Goal: Transaction & Acquisition: Purchase product/service

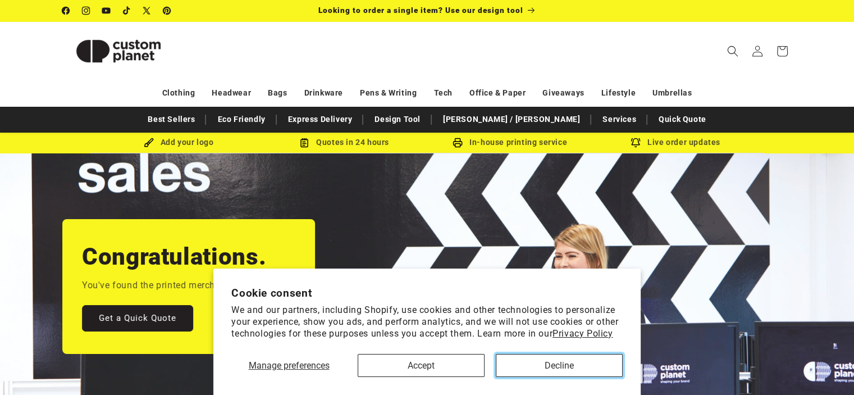
click at [514, 365] on button "Decline" at bounding box center [559, 365] width 127 height 23
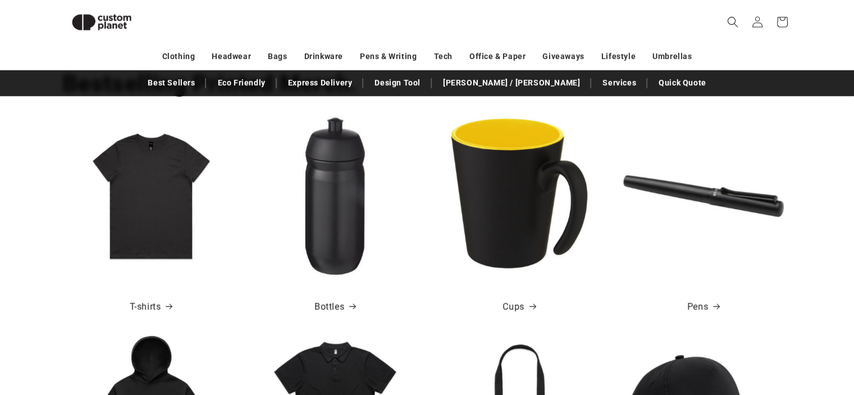
scroll to position [375, 0]
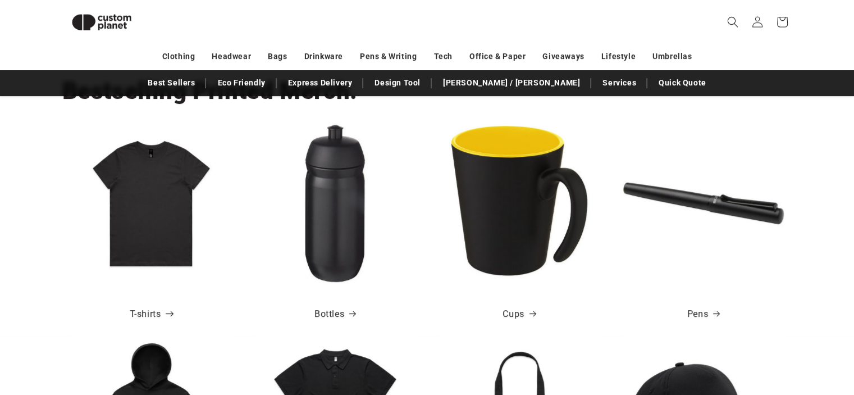
click at [152, 314] on link "T-shirts" at bounding box center [151, 314] width 43 height 16
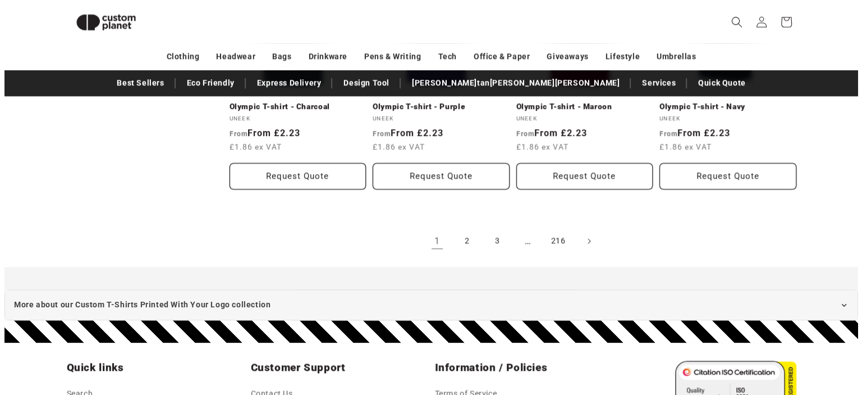
scroll to position [1321, 0]
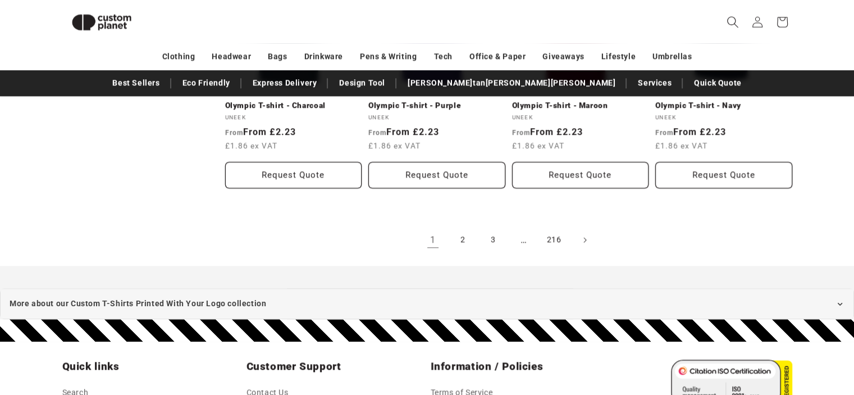
click at [732, 15] on span "Search" at bounding box center [732, 22] width 25 height 25
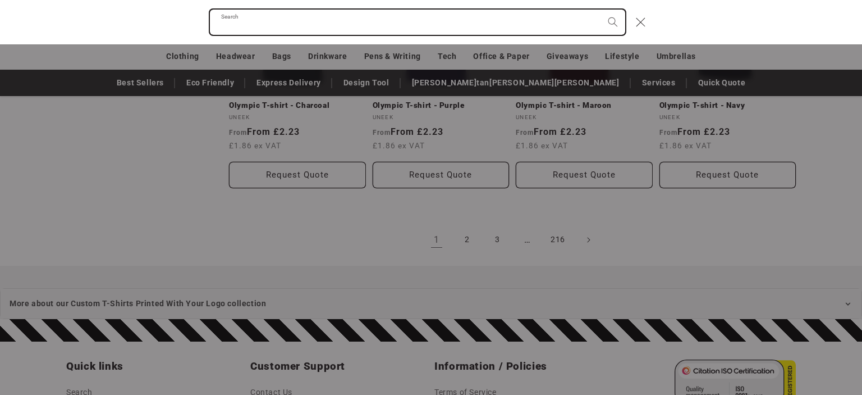
click at [502, 15] on input "Search" at bounding box center [417, 22] width 415 height 25
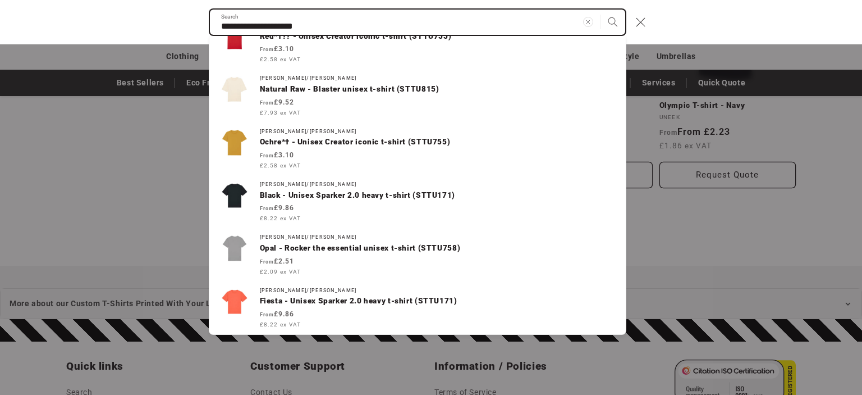
scroll to position [280, 0]
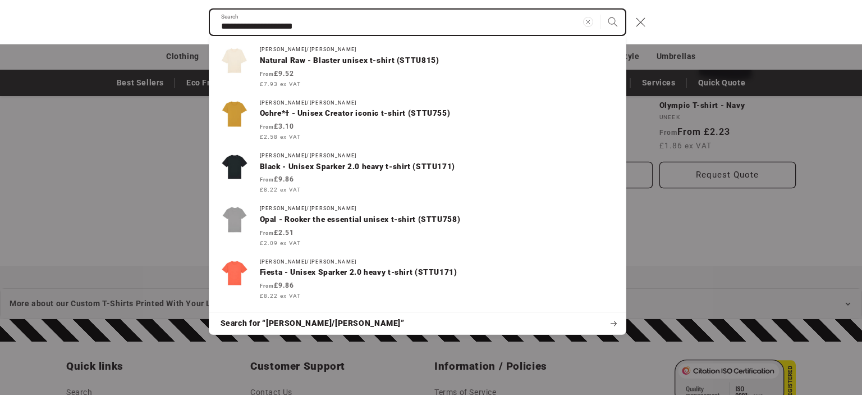
click at [293, 25] on input "**********" at bounding box center [417, 22] width 415 height 25
paste input "Search"
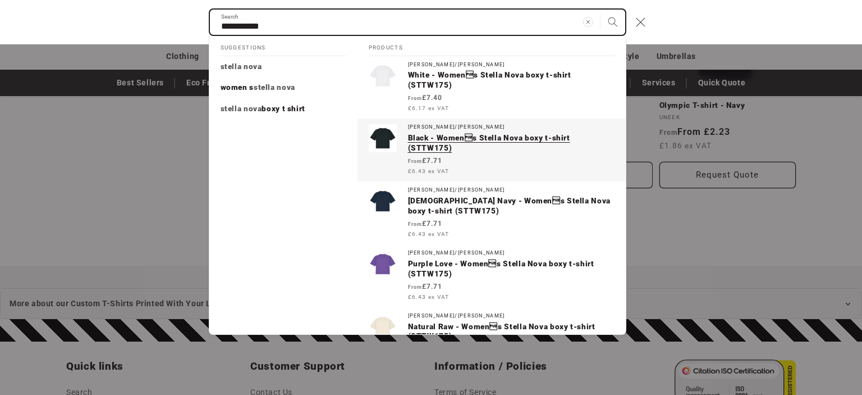
type input "**********"
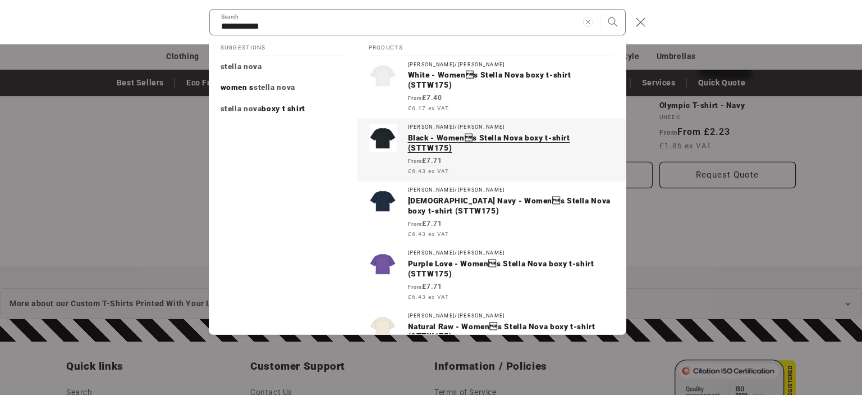
click at [431, 143] on p "Black - Womens Stella Nova boxy t-shirt (STTW175)" at bounding box center [511, 143] width 207 height 20
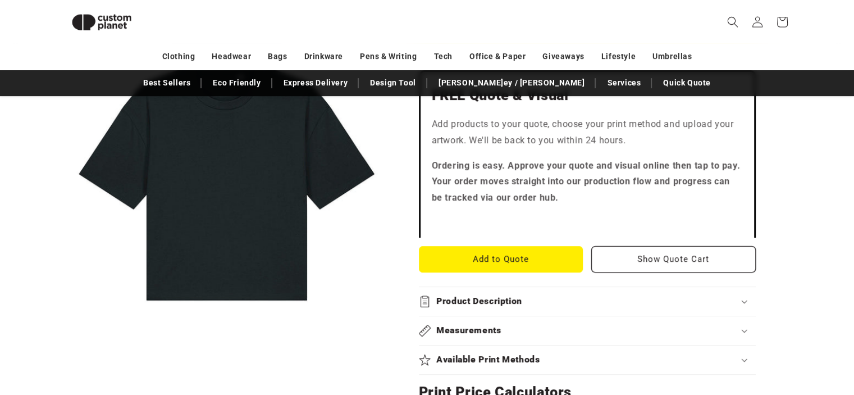
scroll to position [388, 0]
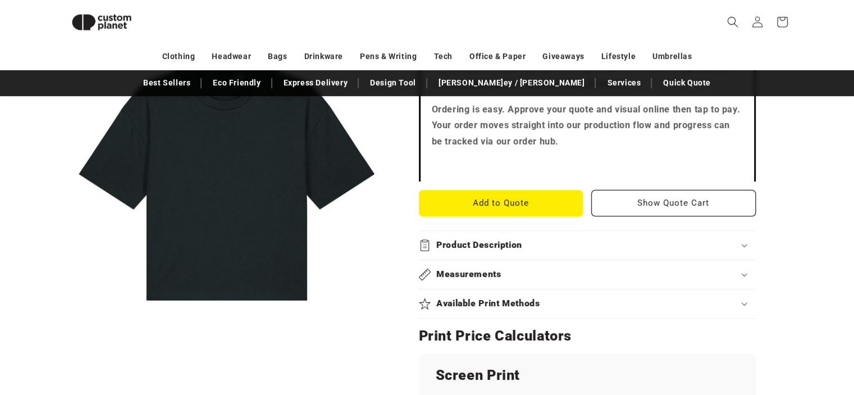
click at [463, 240] on h2 "Product Description" at bounding box center [479, 245] width 86 height 12
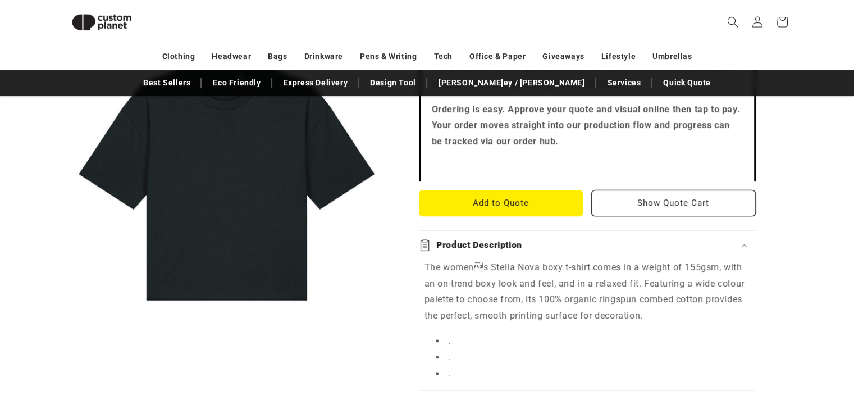
click at [463, 240] on h2 "Product Description" at bounding box center [479, 245] width 86 height 12
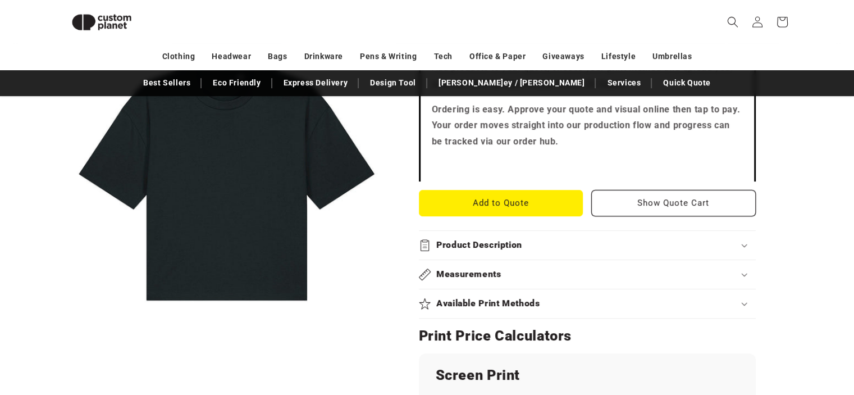
scroll to position [483, 0]
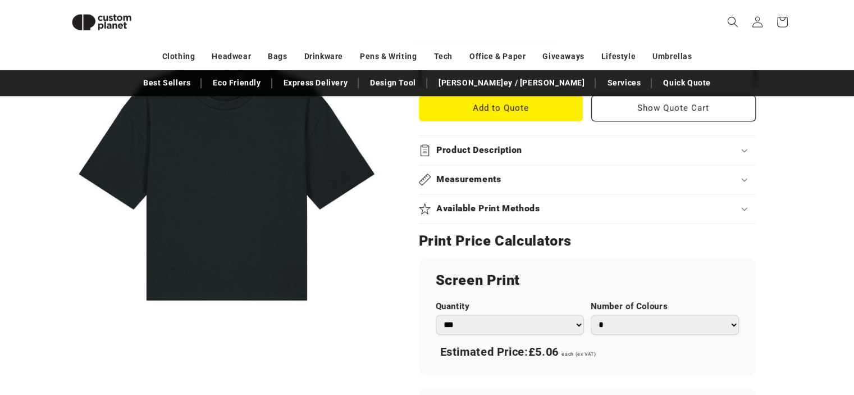
click at [467, 177] on h2 "Measurements" at bounding box center [468, 179] width 65 height 12
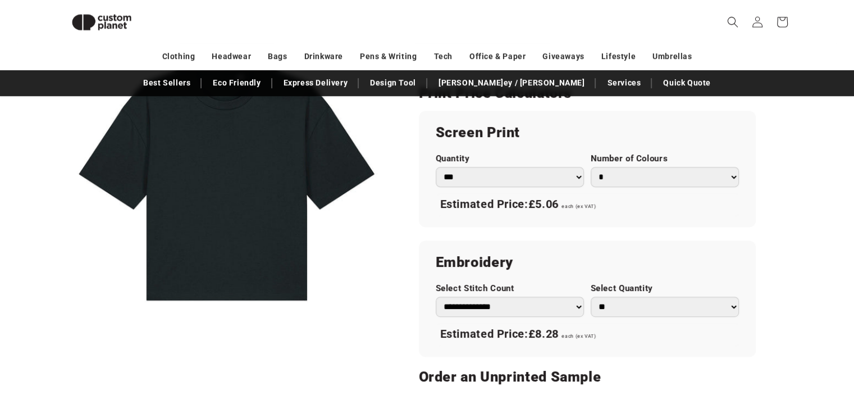
scroll to position [656, 0]
drag, startPoint x: 534, startPoint y: 202, endPoint x: 610, endPoint y: 204, distance: 76.4
click at [610, 204] on div "Estimated Price: £5.06 each (ex VAT)" at bounding box center [587, 204] width 303 height 24
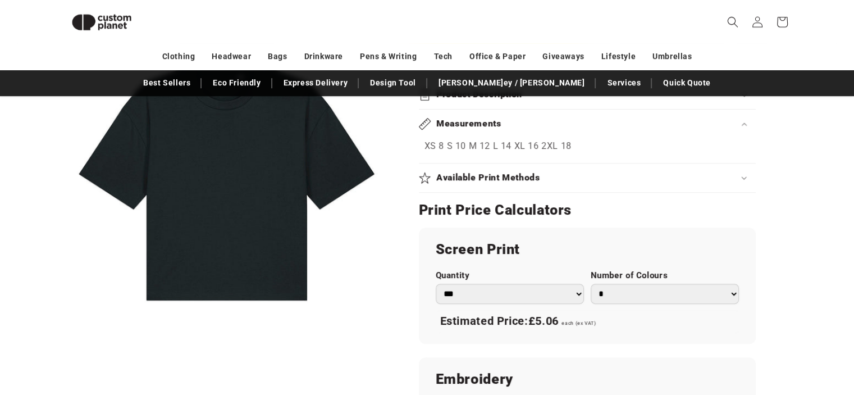
scroll to position [514, 0]
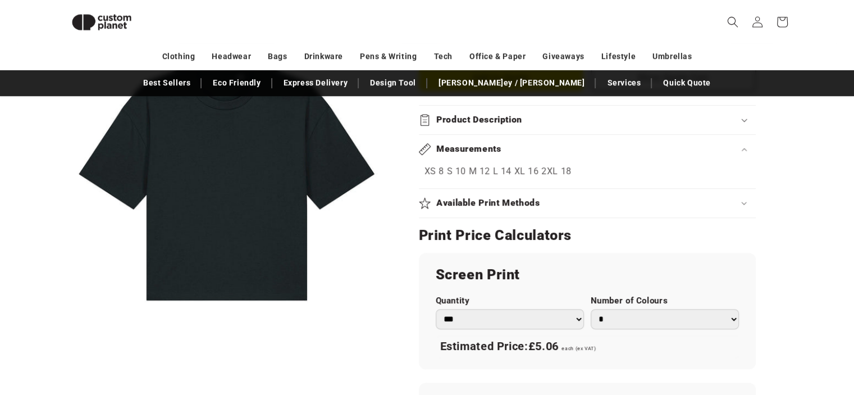
click at [531, 169] on p "XS 8 S 10 M 12 L 14 XL 16 2XL 18" at bounding box center [587, 171] width 326 height 16
click at [739, 145] on div "Measurements" at bounding box center [587, 149] width 337 height 12
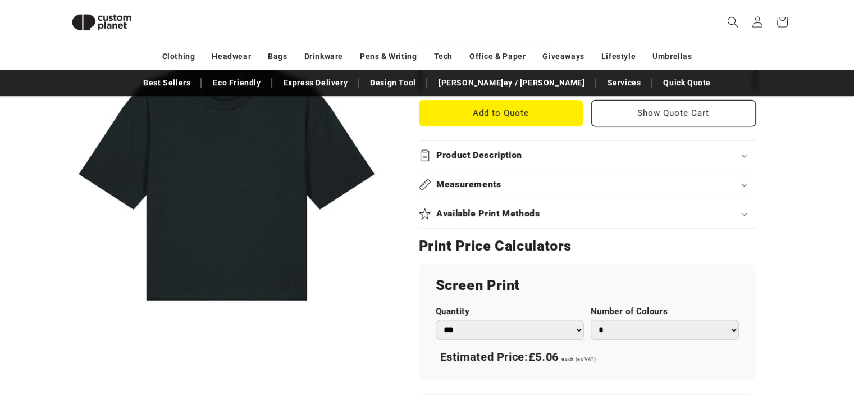
scroll to position [473, 0]
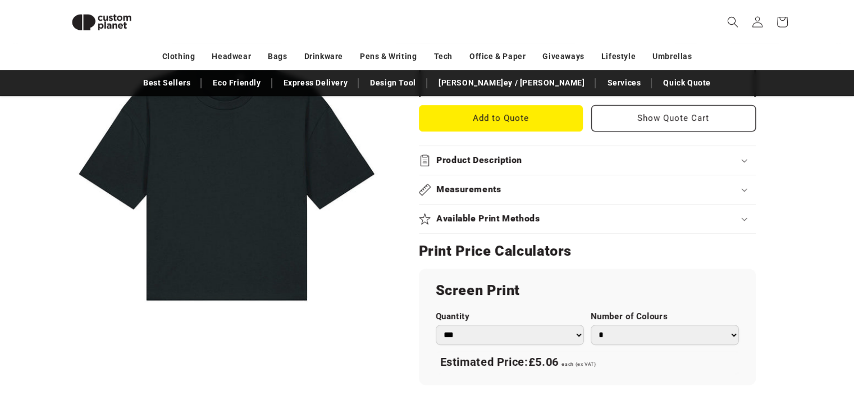
click at [601, 179] on summary "Measurements" at bounding box center [587, 189] width 337 height 29
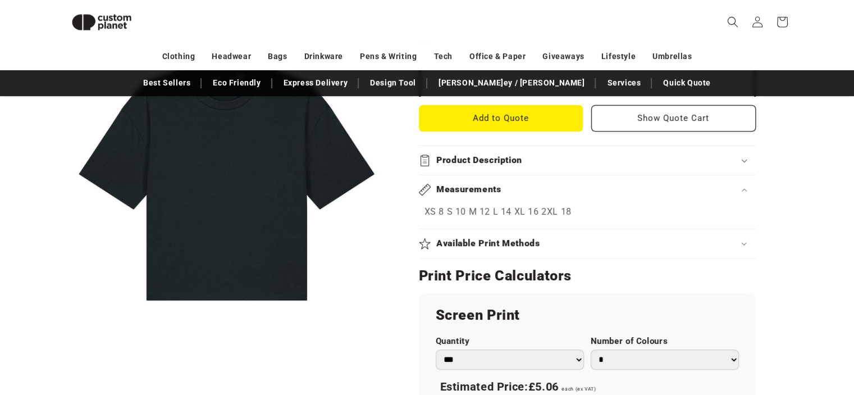
click at [599, 168] on summary "Product Description" at bounding box center [587, 160] width 337 height 29
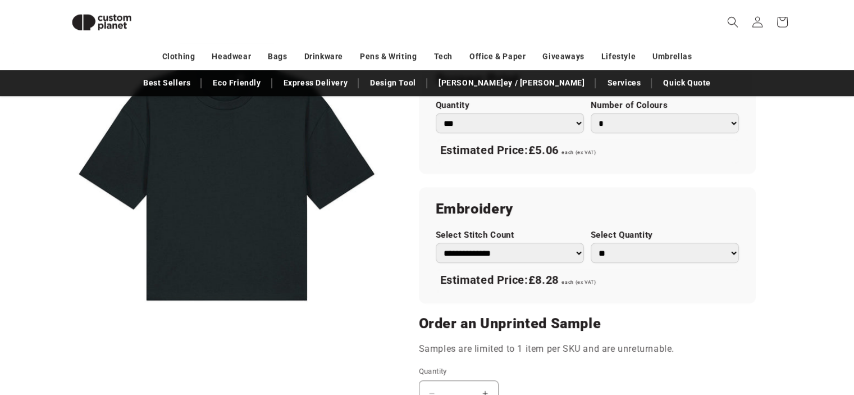
scroll to position [893, 0]
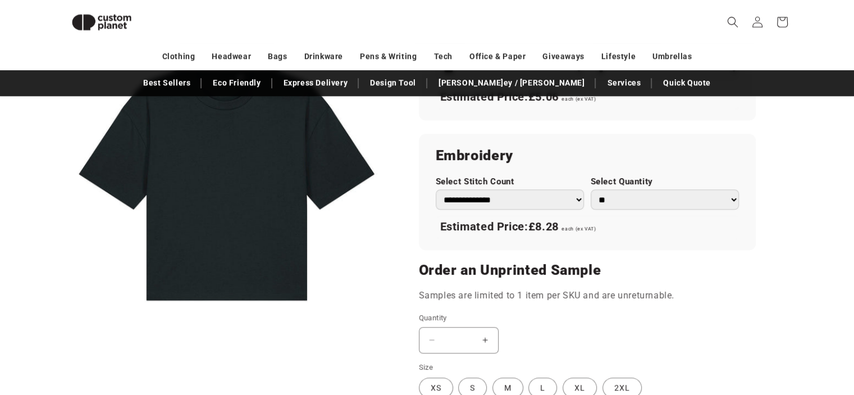
click at [575, 198] on select "**********" at bounding box center [510, 199] width 148 height 20
click at [603, 198] on select "** ** *** *** *** **** **** ****" at bounding box center [664, 199] width 148 height 20
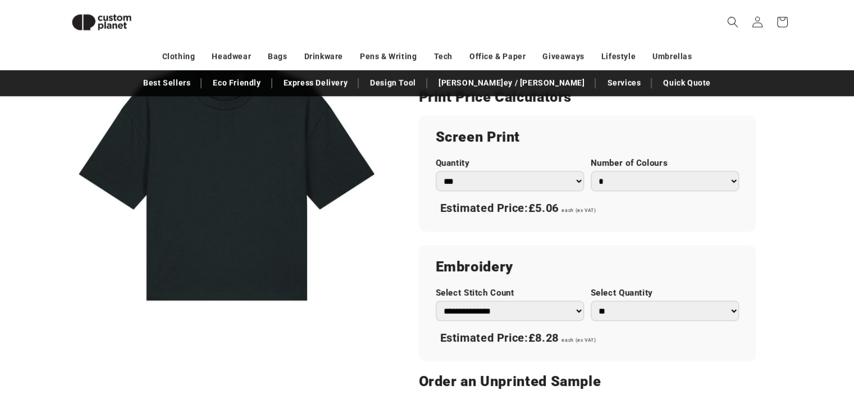
scroll to position [775, 0]
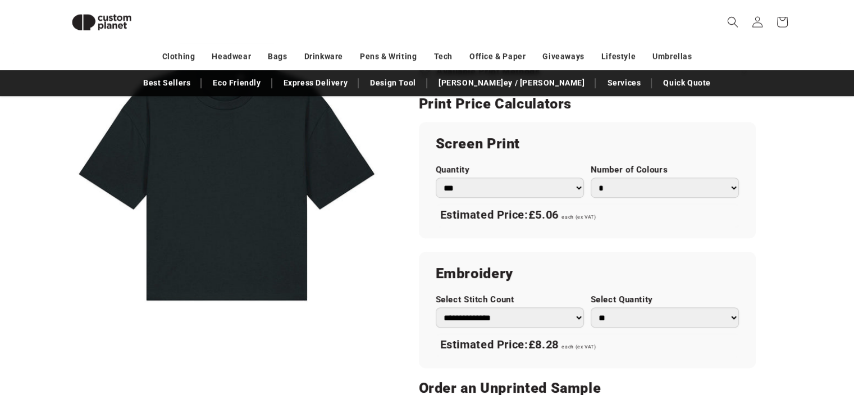
click at [617, 317] on select "** ** *** *** *** **** **** ****" at bounding box center [664, 317] width 148 height 20
click at [564, 187] on select "*** *** *** **** **** **** ***** *****" at bounding box center [510, 187] width 148 height 20
click at [643, 233] on div "Screen Print Quantity *** *** *** **** **** **** ***** ***** Number of Colours …" at bounding box center [587, 180] width 337 height 116
click at [567, 190] on select "*** *** *** **** **** **** ***** *****" at bounding box center [510, 187] width 148 height 20
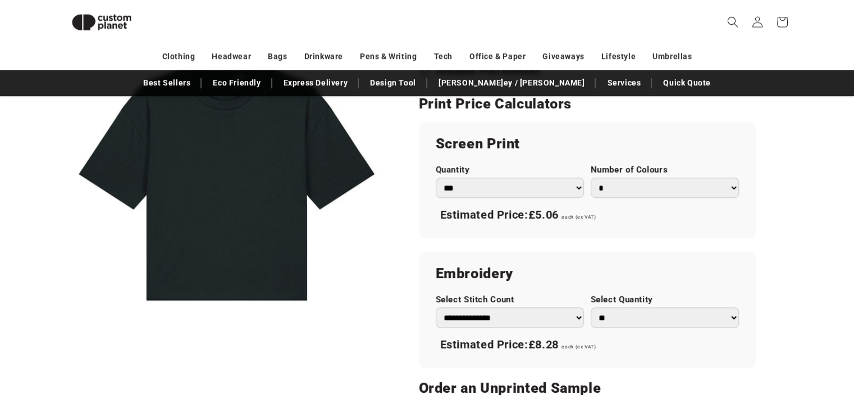
select select "***"
click at [436, 177] on select "*** *** *** **** **** **** ***** *****" at bounding box center [510, 187] width 148 height 20
click at [650, 188] on select "* * * * * * *" at bounding box center [664, 187] width 148 height 20
click at [590, 177] on select "* * * * * * *" at bounding box center [664, 187] width 148 height 20
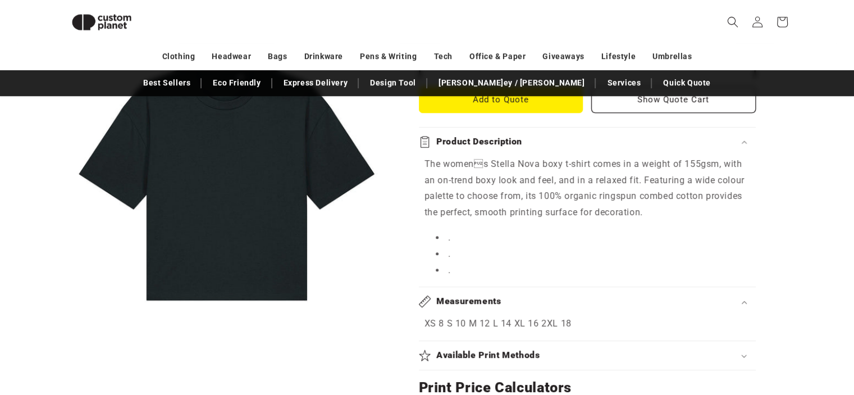
scroll to position [489, 0]
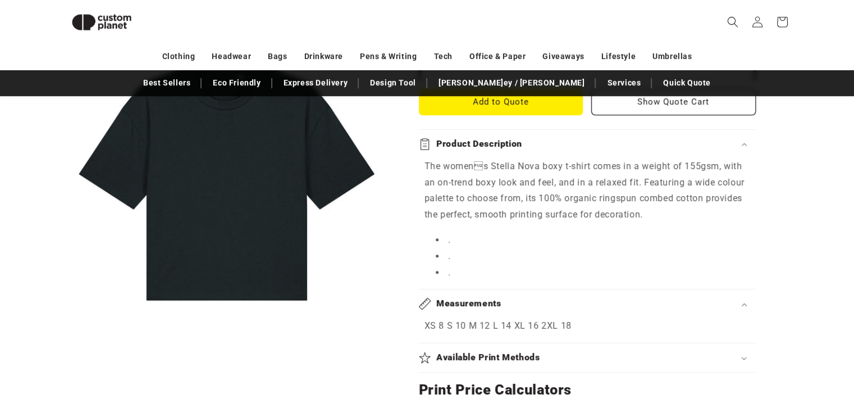
click at [744, 146] on div "Product Description" at bounding box center [587, 144] width 337 height 12
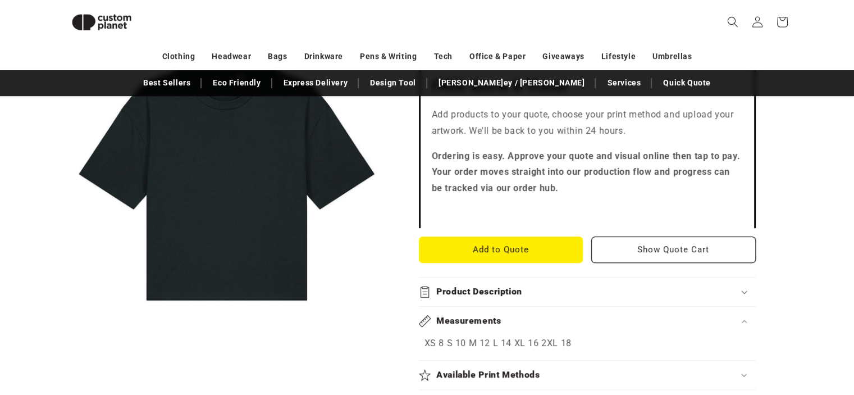
scroll to position [475, 0]
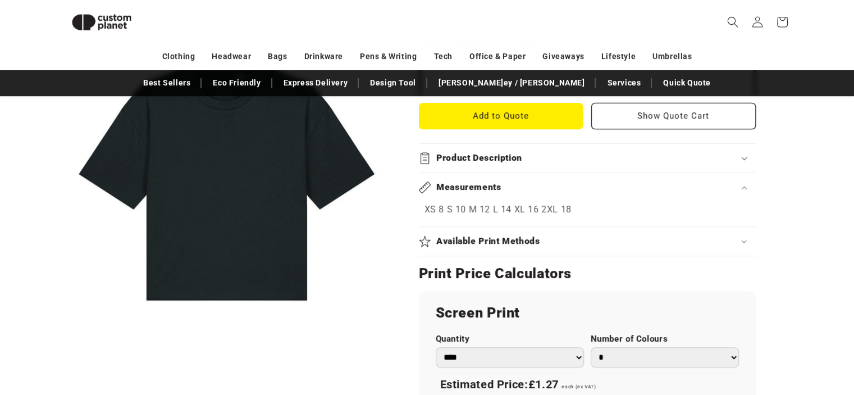
click at [745, 186] on icon at bounding box center [744, 187] width 6 height 3
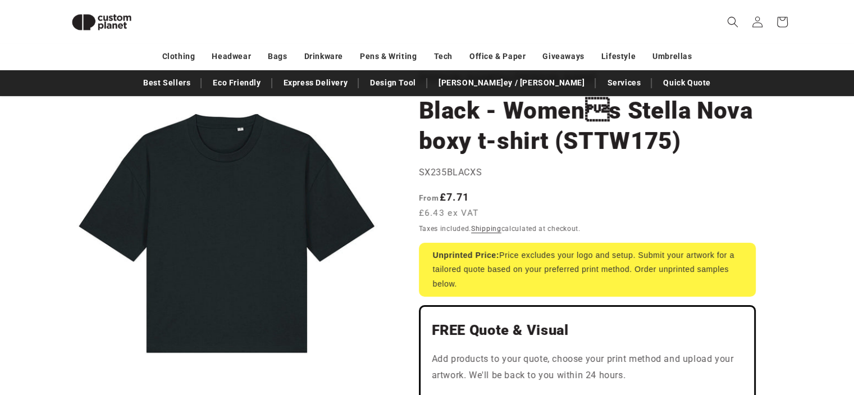
scroll to position [38, 0]
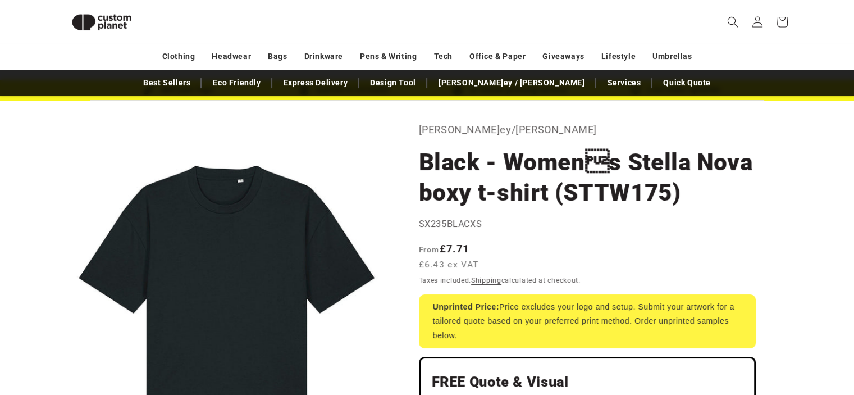
click at [604, 6] on header "Search My Account / Order Progress Cart Clothing Clothing T-shirts" at bounding box center [427, 22] width 786 height 44
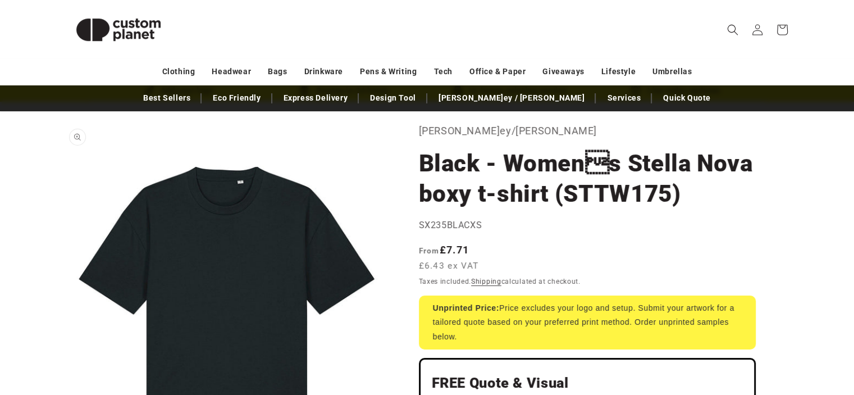
scroll to position [0, 0]
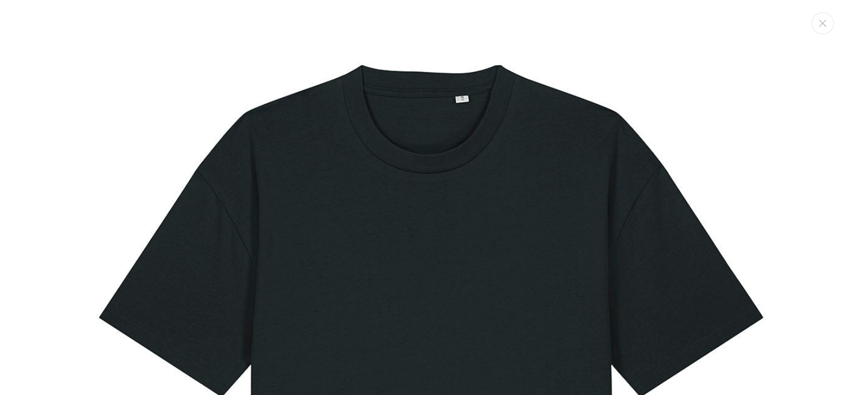
scroll to position [47, 0]
click at [422, 153] on img "Media gallery" at bounding box center [431, 333] width 739 height 739
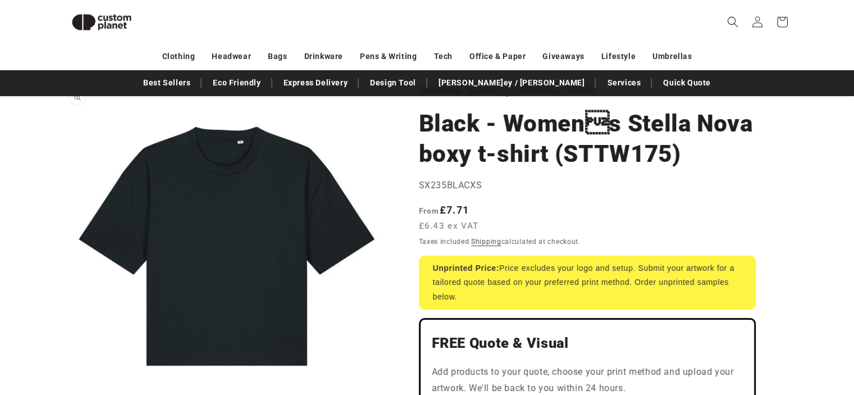
scroll to position [79, 0]
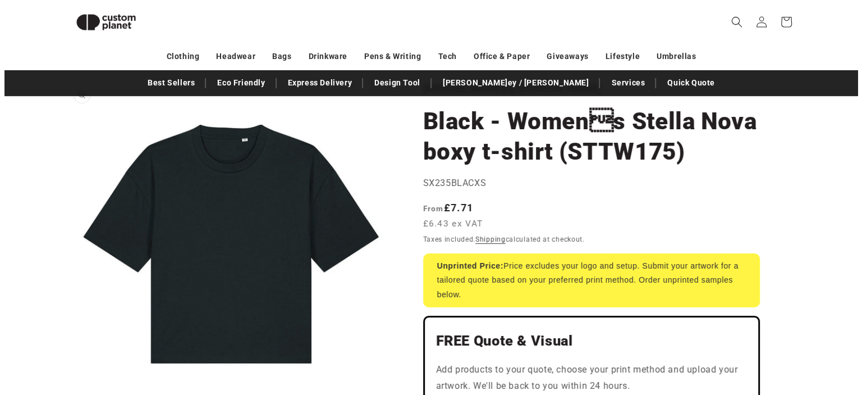
scroll to position [11, 0]
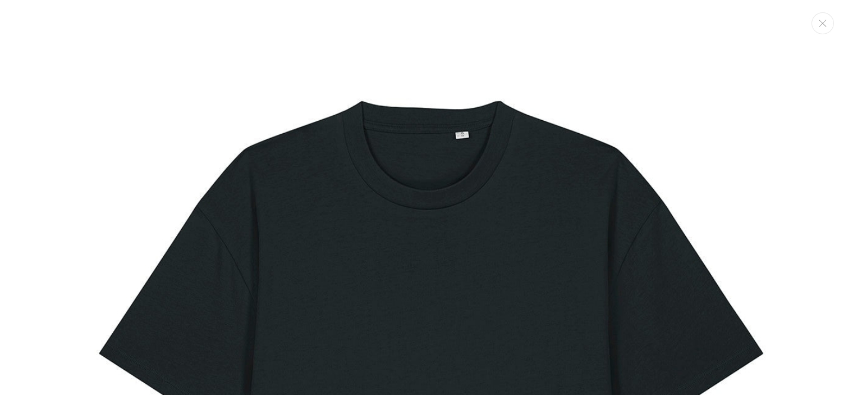
click at [278, 259] on img "Media gallery" at bounding box center [431, 369] width 739 height 739
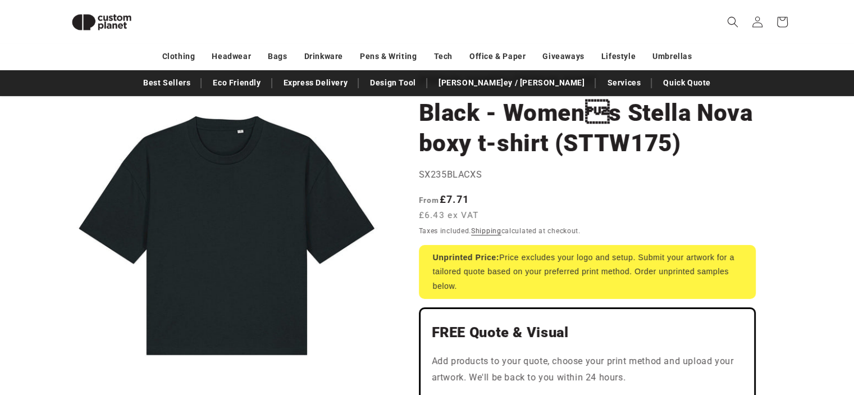
scroll to position [88, 0]
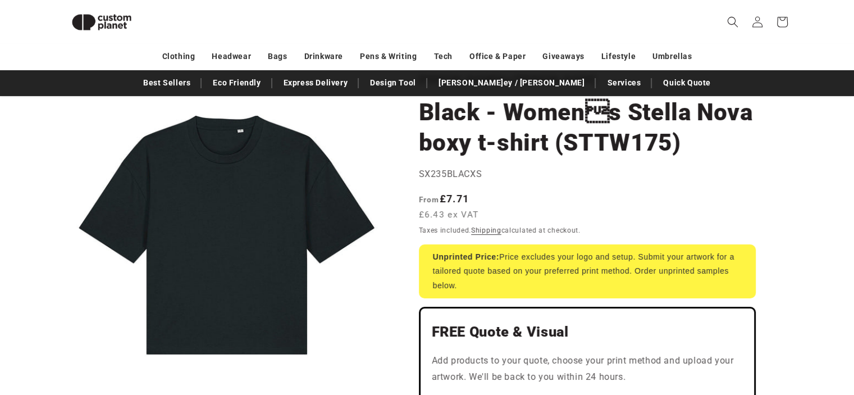
click at [466, 198] on strong "From £7.71" at bounding box center [444, 199] width 51 height 12
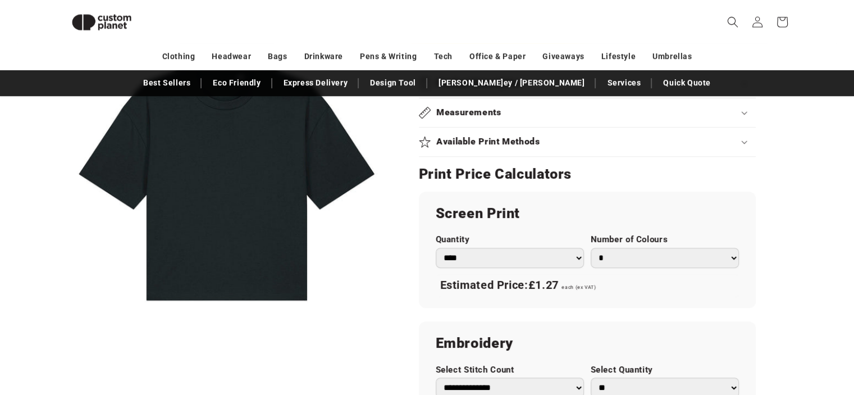
scroll to position [604, 0]
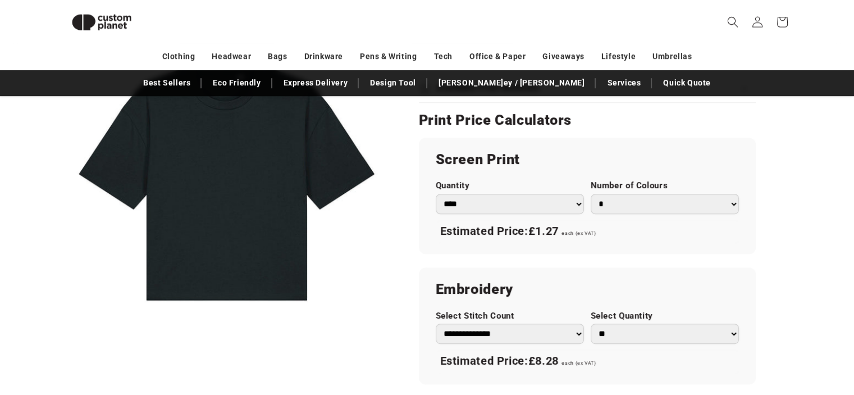
drag, startPoint x: 547, startPoint y: 227, endPoint x: 541, endPoint y: 230, distance: 6.3
click at [541, 230] on span "£1.27" at bounding box center [543, 230] width 30 height 13
click at [542, 190] on div "Quantity *** *** *** **** **** **** ***** *****" at bounding box center [510, 196] width 148 height 33
click at [533, 203] on select "*** *** *** **** **** **** ***** *****" at bounding box center [510, 204] width 148 height 20
click at [436, 194] on select "*** *** *** **** **** **** ***** *****" at bounding box center [510, 204] width 148 height 20
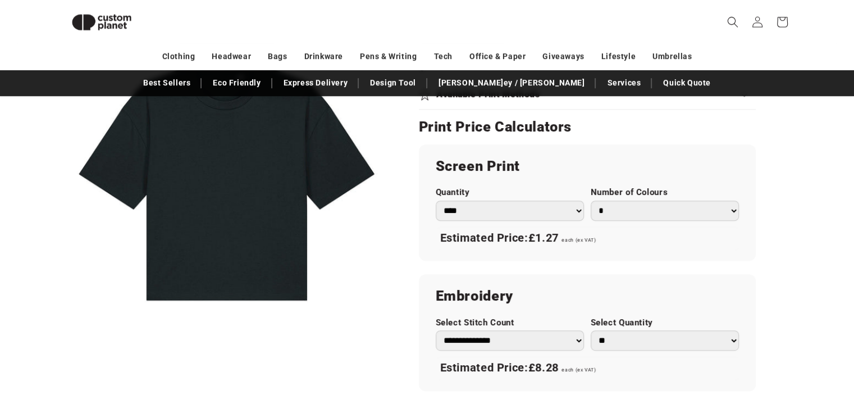
scroll to position [647, 0]
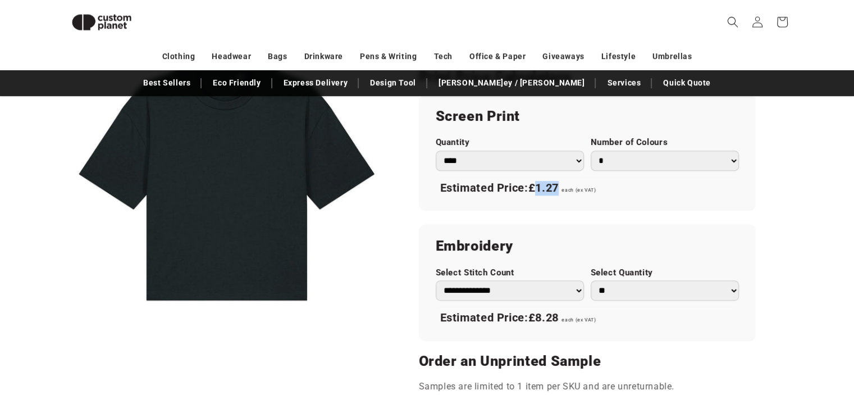
drag, startPoint x: 539, startPoint y: 186, endPoint x: 567, endPoint y: 187, distance: 28.1
click at [567, 187] on div "Estimated Price: £1.27 each (ex VAT)" at bounding box center [587, 188] width 303 height 24
click at [567, 187] on span "each (ex VAT)" at bounding box center [578, 190] width 34 height 6
click at [592, 241] on h2 "Embroidery" at bounding box center [587, 246] width 303 height 18
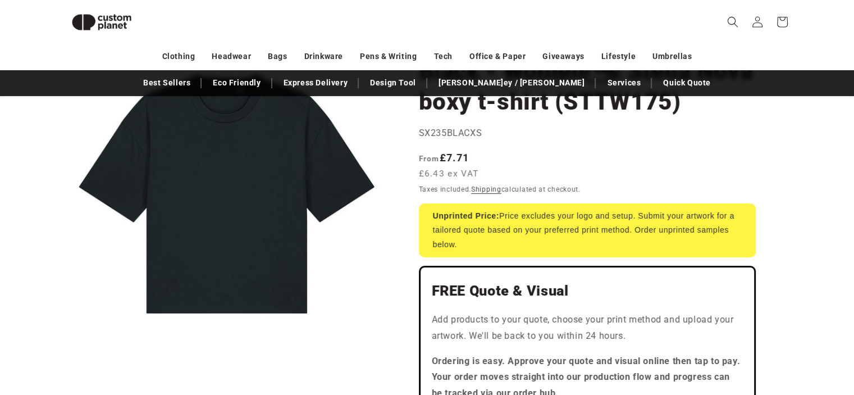
scroll to position [63, 0]
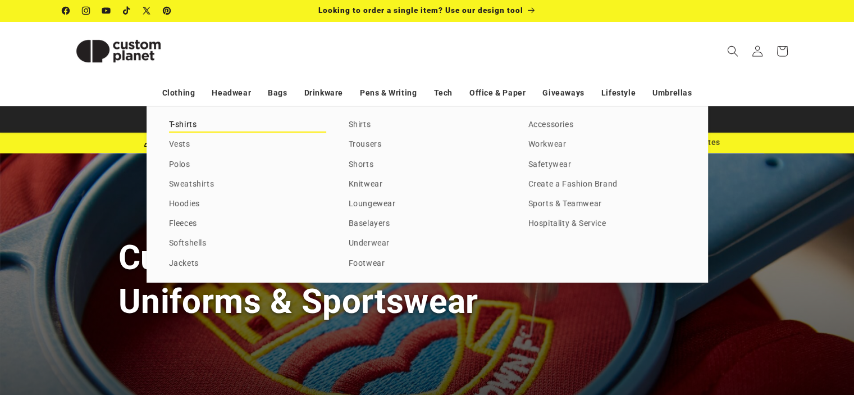
click at [189, 124] on link "T-shirts" at bounding box center [247, 124] width 157 height 15
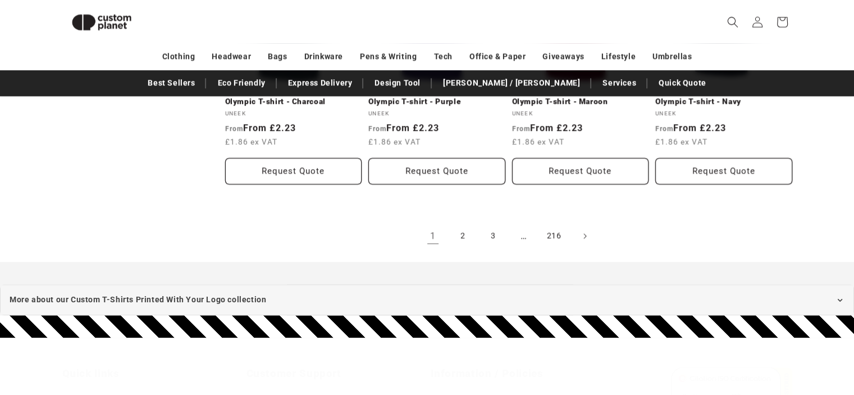
scroll to position [1326, 0]
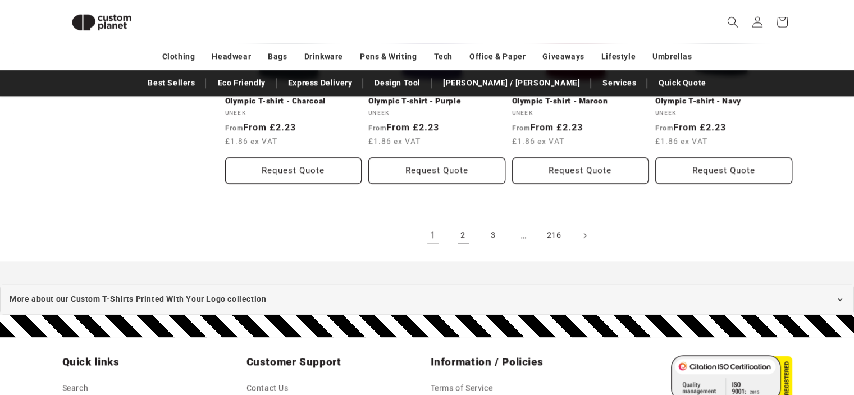
click at [466, 223] on link "2" at bounding box center [463, 235] width 25 height 25
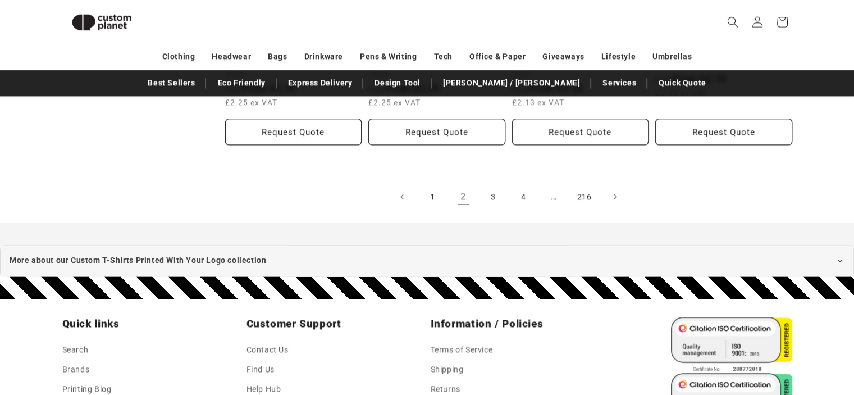
scroll to position [1335, 0]
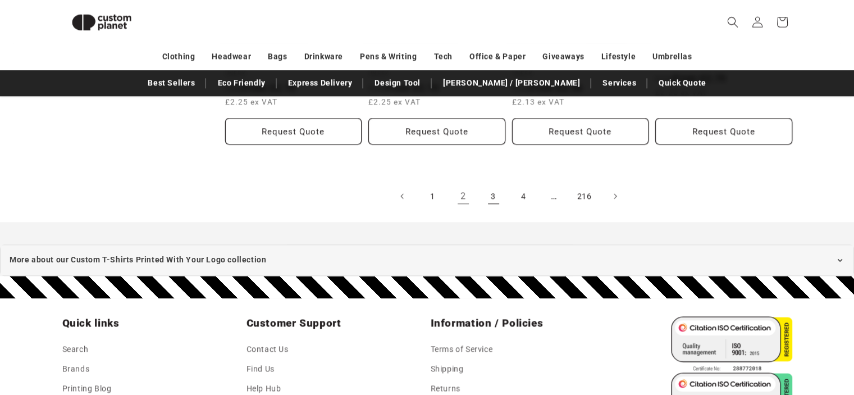
click at [489, 186] on link "3" at bounding box center [493, 196] width 25 height 25
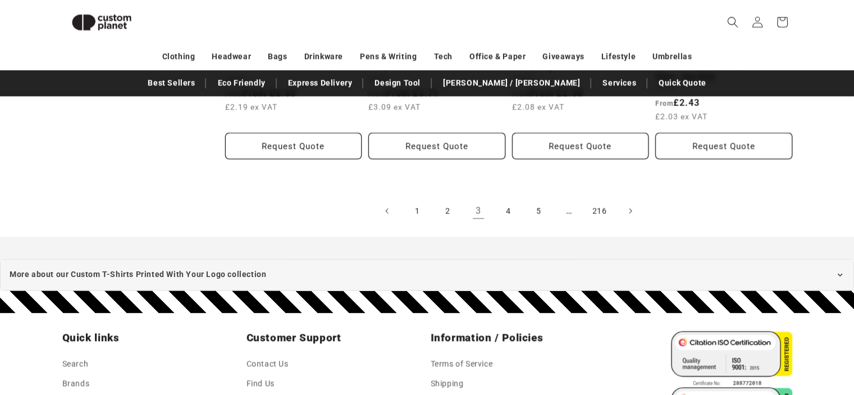
scroll to position [1343, 0]
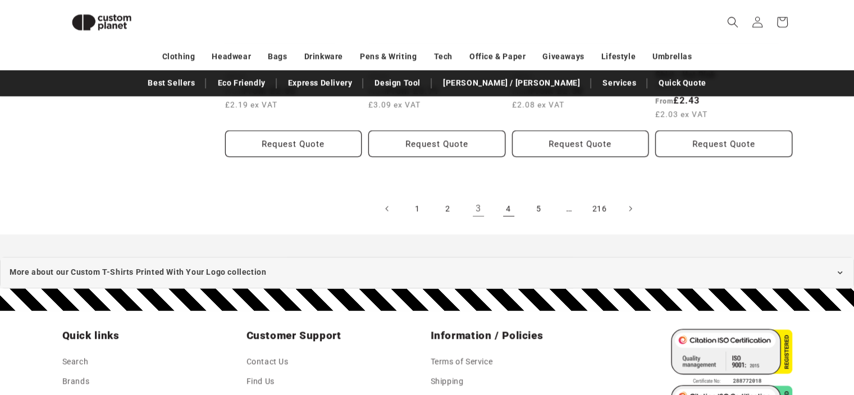
click at [510, 196] on link "4" at bounding box center [508, 208] width 25 height 25
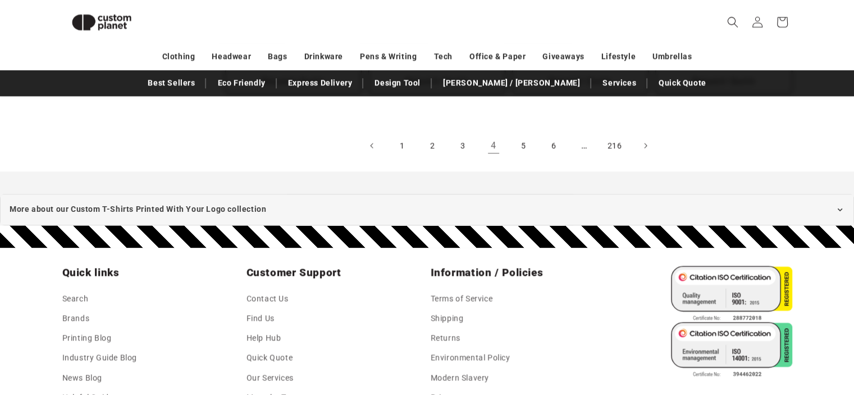
scroll to position [1407, 0]
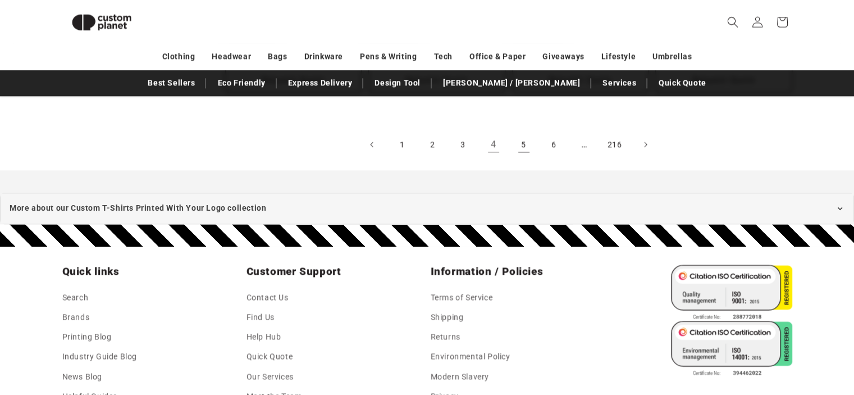
click at [523, 136] on link "5" at bounding box center [523, 144] width 25 height 25
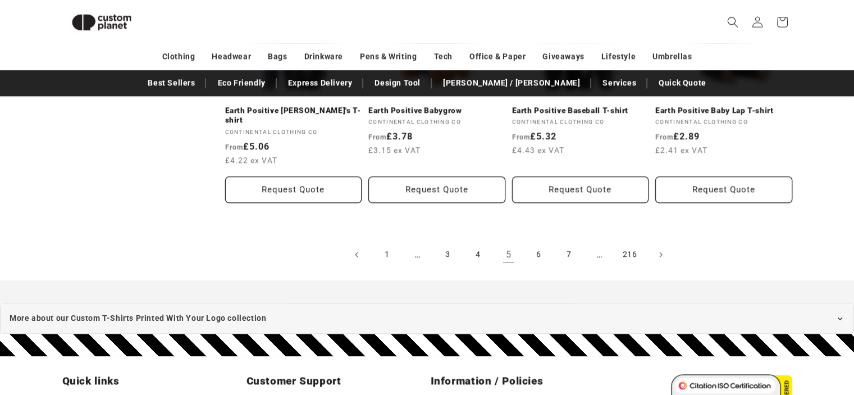
scroll to position [1379, 0]
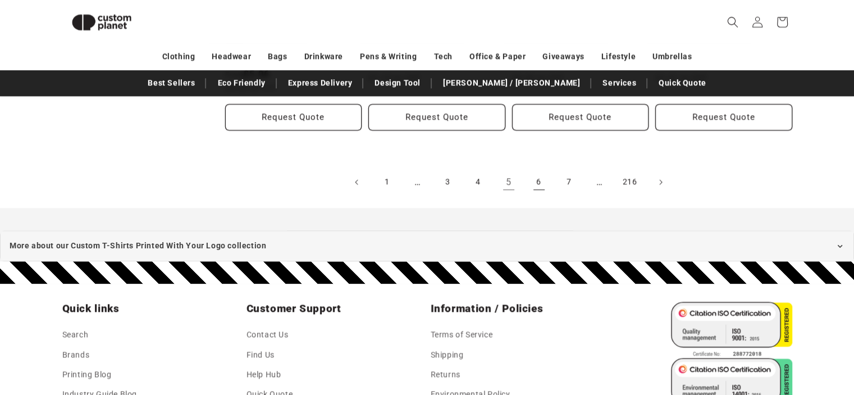
click at [532, 170] on link "6" at bounding box center [538, 182] width 25 height 25
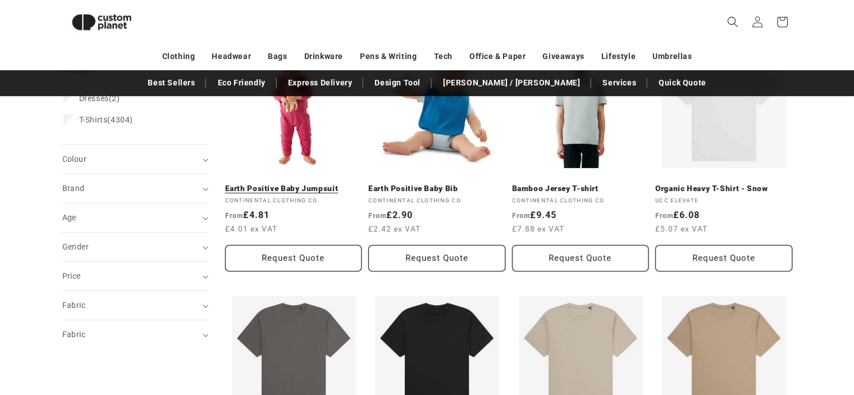
scroll to position [187, 0]
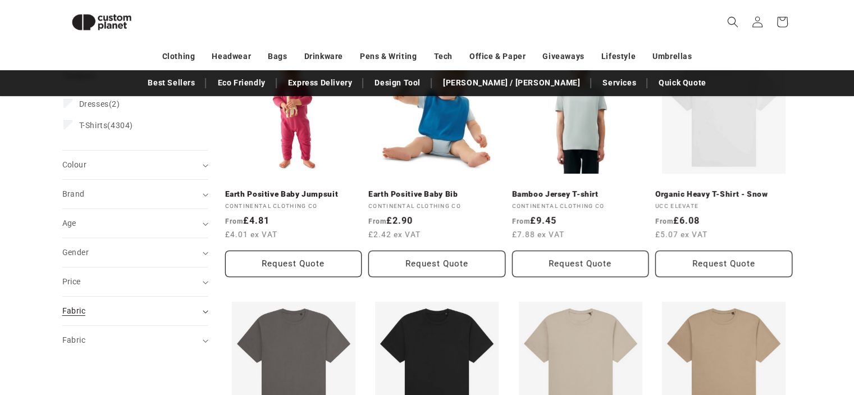
click at [107, 309] on div "Fabric (0)" at bounding box center [130, 311] width 136 height 12
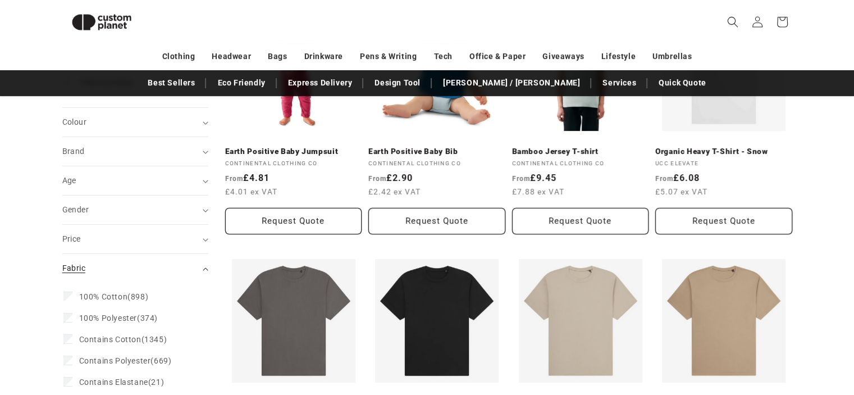
scroll to position [204, 0]
